Goal: Find specific page/section: Find specific page/section

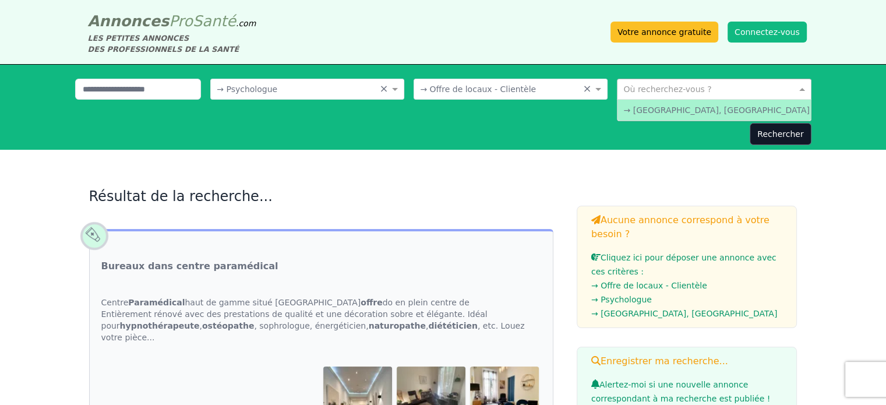
click at [655, 90] on input "text" at bounding box center [702, 88] width 158 height 12
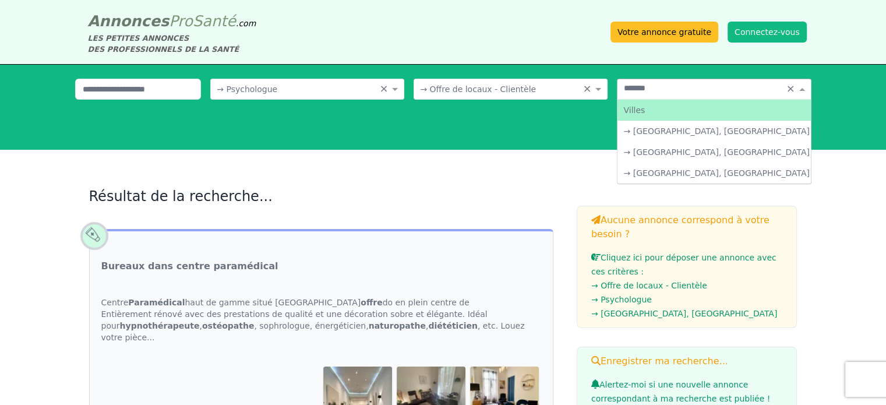
type input "********"
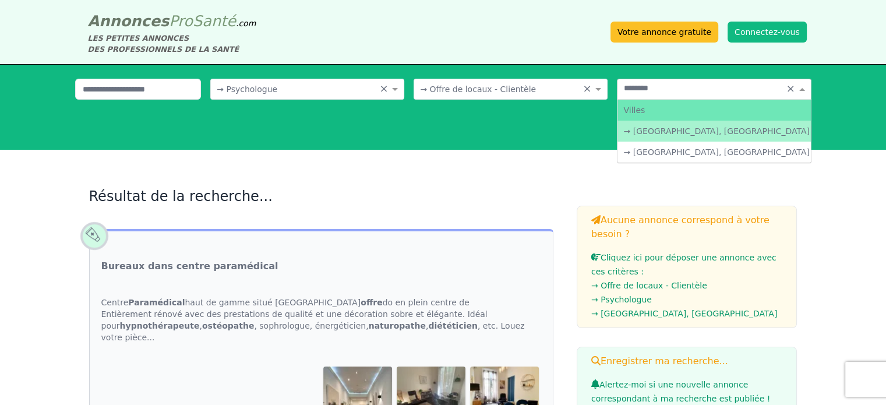
click at [662, 129] on div "→ [GEOGRAPHIC_DATA], [GEOGRAPHIC_DATA]" at bounding box center [714, 131] width 193 height 21
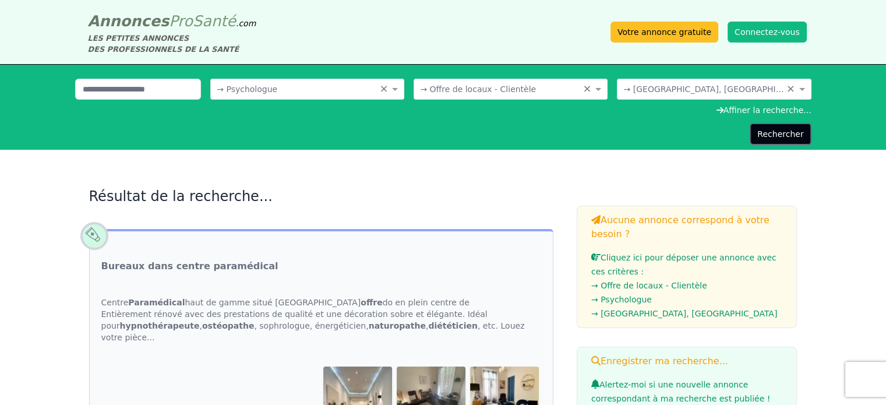
click at [768, 133] on button "Rechercher" at bounding box center [780, 134] width 61 height 22
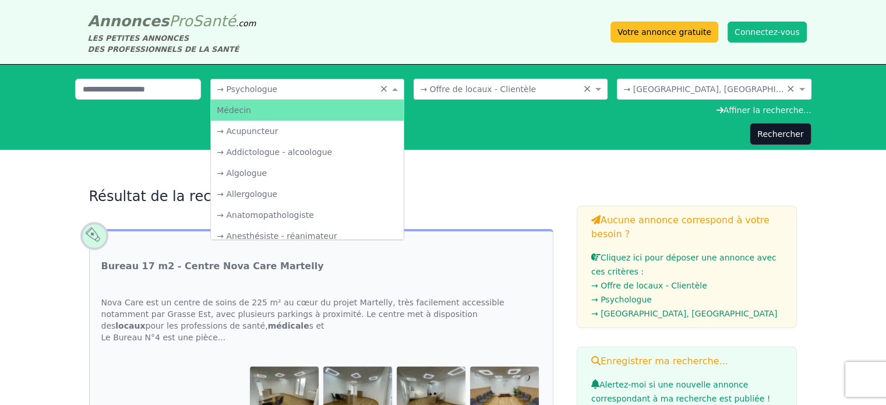
scroll to position [1993, 0]
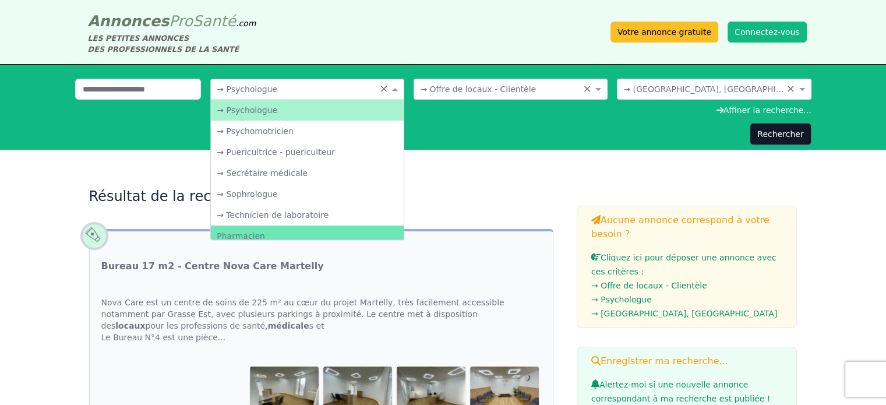
click at [393, 89] on span at bounding box center [396, 89] width 15 height 12
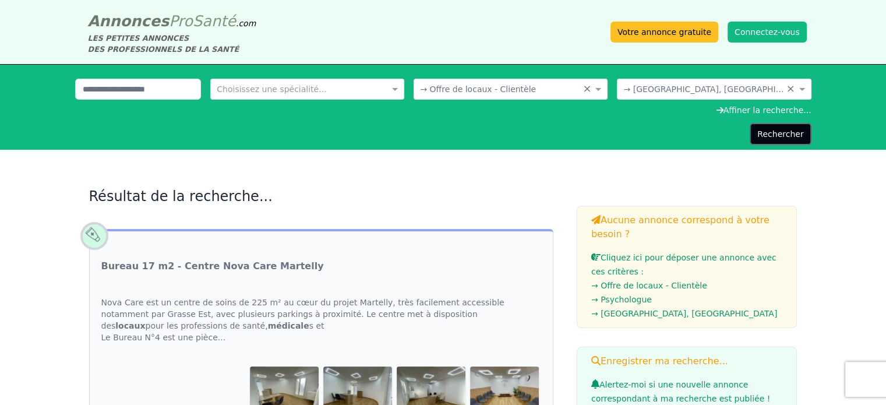
click at [781, 137] on button "Rechercher" at bounding box center [780, 134] width 61 height 22
